Goal: Information Seeking & Learning: Learn about a topic

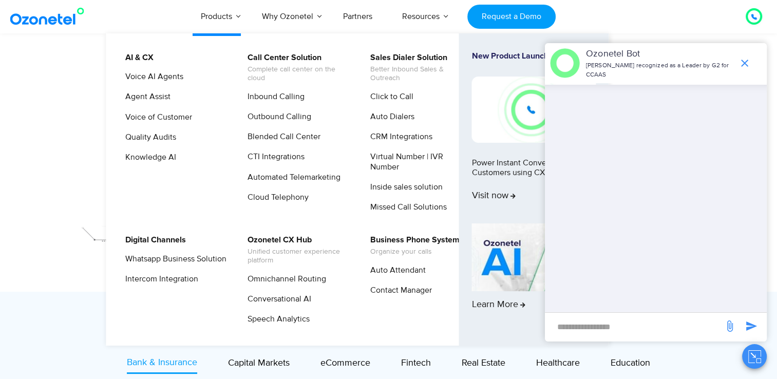
scroll to position [114, 0]
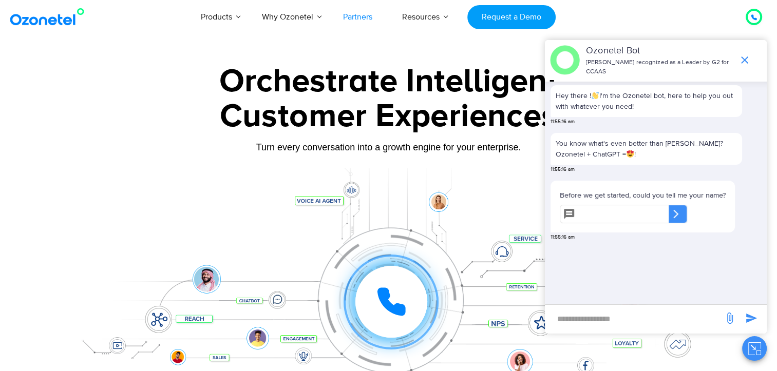
click at [361, 20] on link "Partners" at bounding box center [357, 17] width 59 height 34
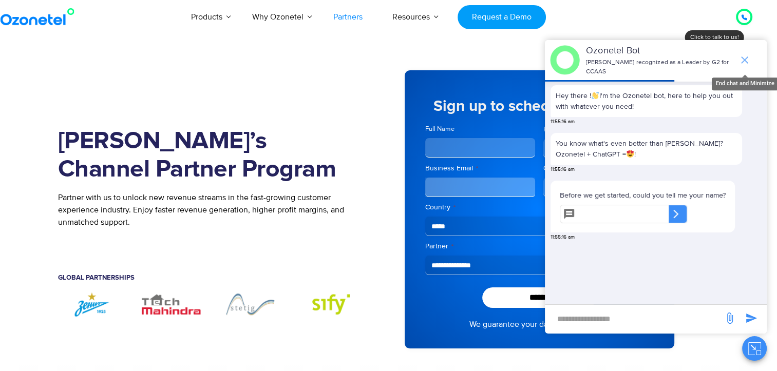
click at [742, 54] on icon "end chat or minimize" at bounding box center [745, 60] width 12 height 12
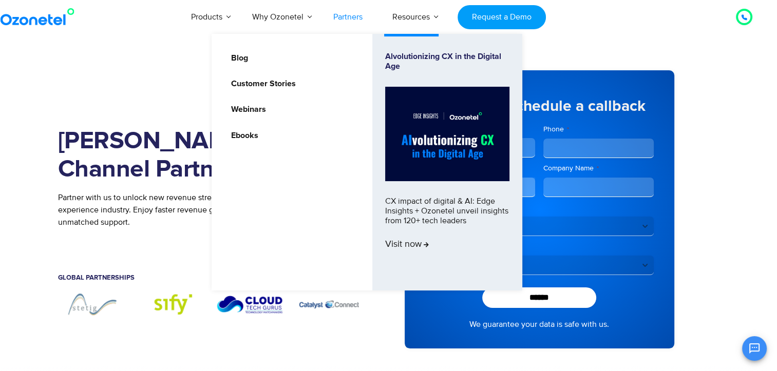
click at [436, 139] on img at bounding box center [447, 134] width 124 height 95
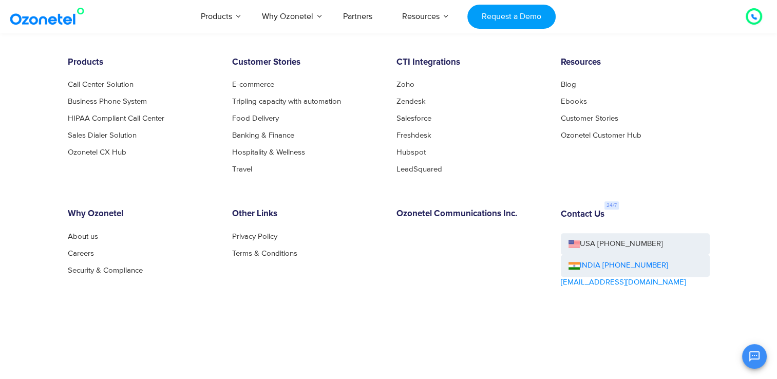
scroll to position [722, 0]
click at [404, 81] on link "Zoho" at bounding box center [409, 84] width 24 height 8
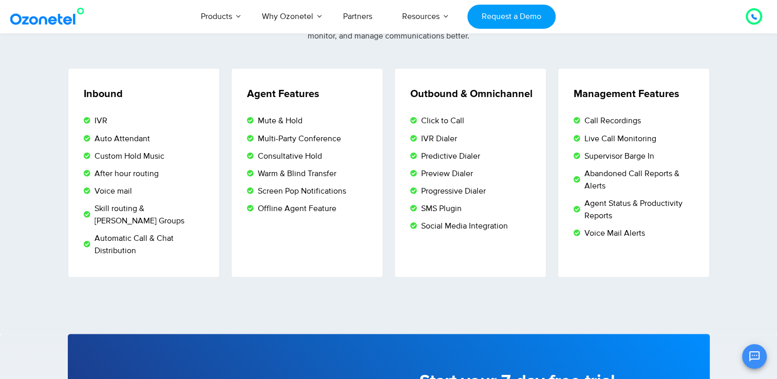
scroll to position [1810, 0]
click at [423, 284] on section "Fully loaded Making and receiving calls isn’t enough. Ozonetel has all the feat…" at bounding box center [388, 162] width 777 height 343
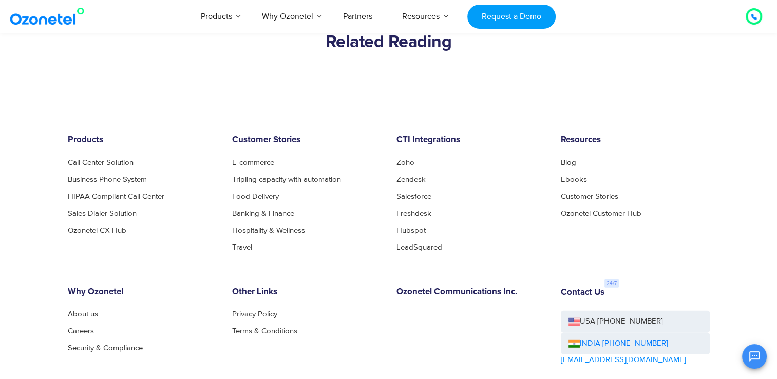
scroll to position [2882, 0]
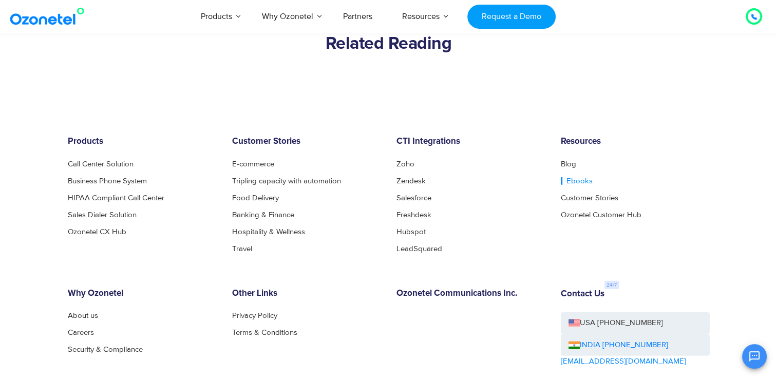
click at [569, 177] on link "Ebooks" at bounding box center [577, 181] width 32 height 8
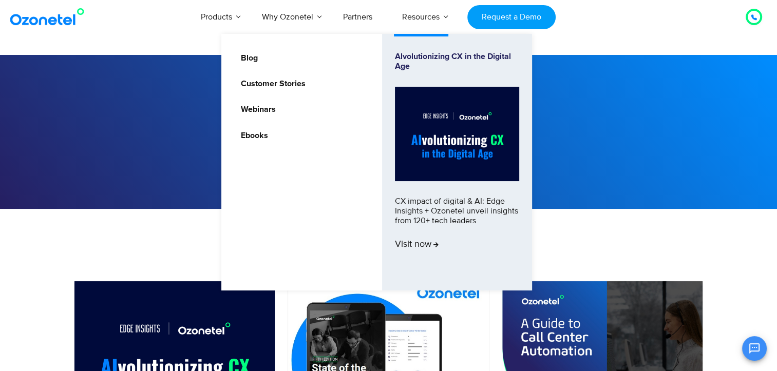
click at [448, 121] on img at bounding box center [457, 134] width 124 height 95
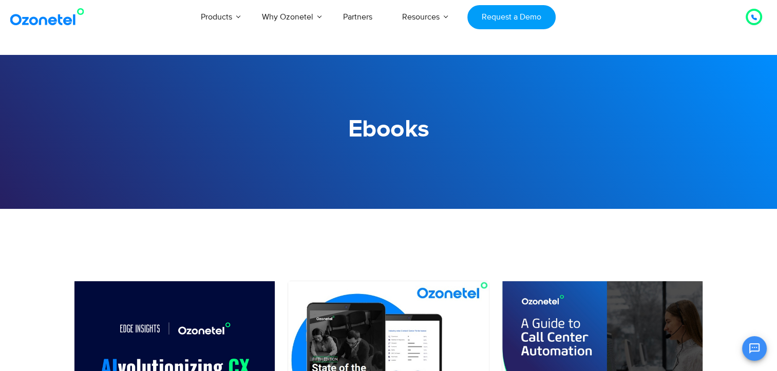
scroll to position [111, 0]
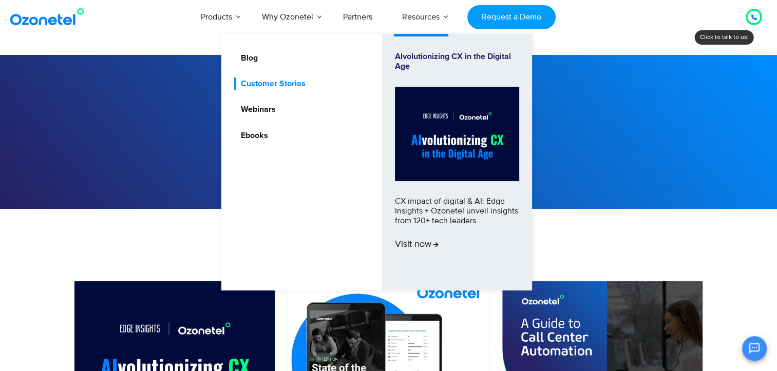
click at [294, 84] on link "Customer Stories" at bounding box center [270, 84] width 73 height 13
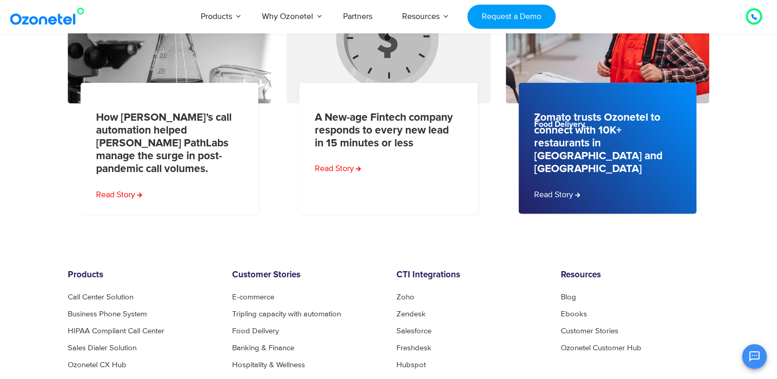
scroll to position [535, 0]
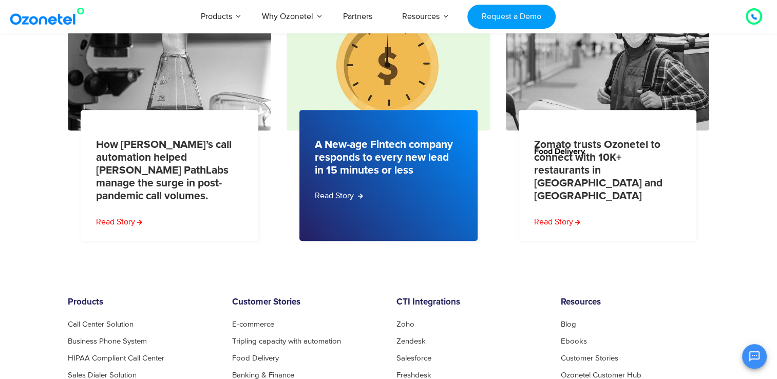
click at [338, 192] on link "Read Story" at bounding box center [339, 196] width 48 height 12
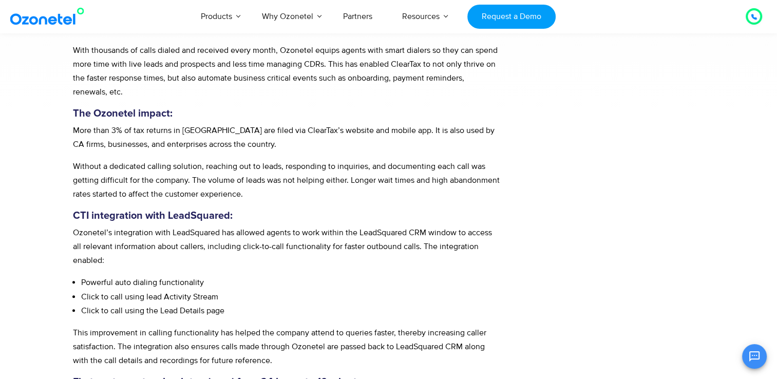
scroll to position [519, 0]
